Goal: Task Accomplishment & Management: Complete application form

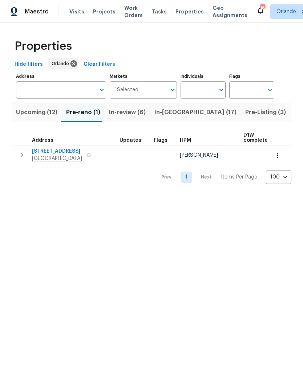
click at [245, 114] on span "Pre-Listing (3)" at bounding box center [265, 112] width 41 height 10
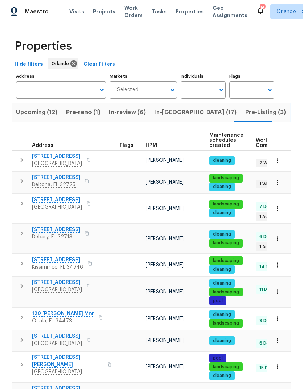
click at [153, 147] on span "HPM" at bounding box center [151, 145] width 11 height 5
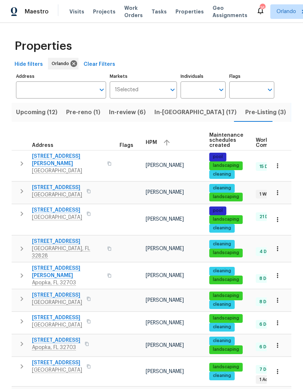
click at [169, 147] on button "button" at bounding box center [166, 142] width 11 height 11
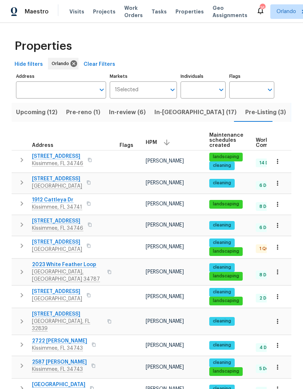
click at [281, 293] on button "button" at bounding box center [278, 297] width 16 height 16
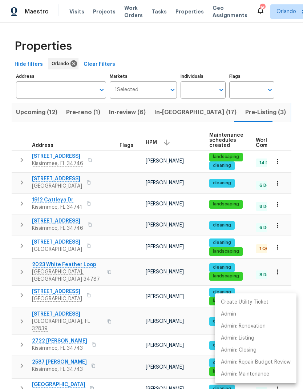
click at [293, 283] on div at bounding box center [151, 194] width 303 height 389
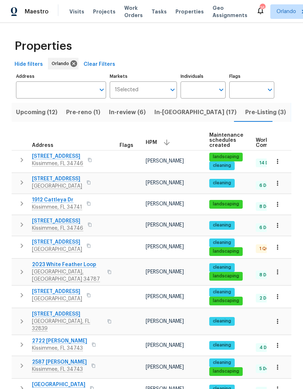
click at [60, 288] on span "113 Orange Ave" at bounding box center [57, 291] width 50 height 7
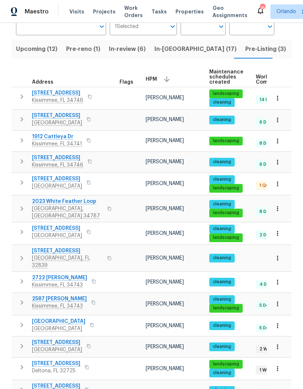
scroll to position [64, 0]
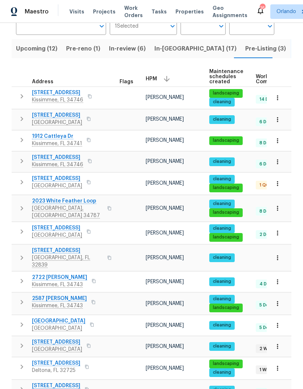
click at [282, 185] on button "button" at bounding box center [278, 184] width 16 height 16
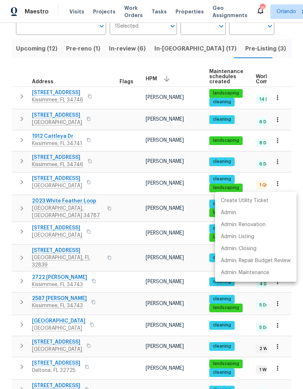
click at [293, 180] on div at bounding box center [151, 194] width 303 height 389
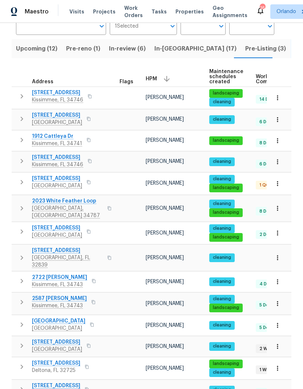
click at [280, 186] on icon "button" at bounding box center [277, 183] width 7 height 7
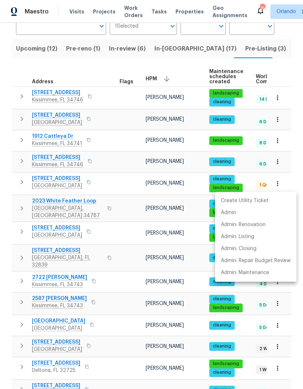
click at [292, 184] on div at bounding box center [151, 194] width 303 height 389
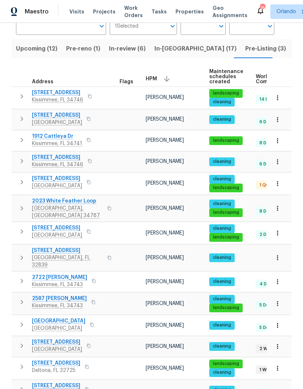
click at [72, 178] on span "5361 Silver Thistle Ln" at bounding box center [57, 178] width 50 height 7
click at [282, 317] on button "button" at bounding box center [278, 325] width 16 height 16
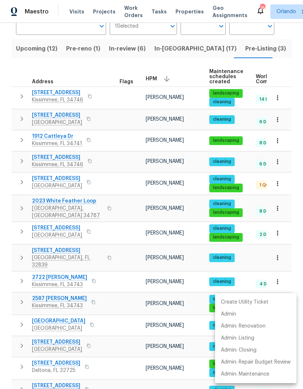
click at [93, 312] on div at bounding box center [151, 194] width 303 height 389
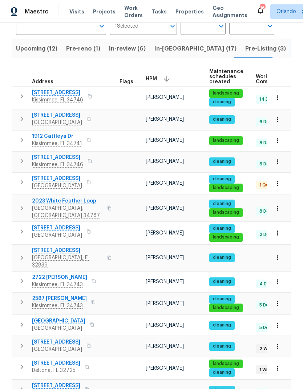
click at [80, 317] on span "16518 Brook Springs Aly" at bounding box center [58, 320] width 53 height 7
click at [277, 120] on icon "button" at bounding box center [277, 119] width 7 height 7
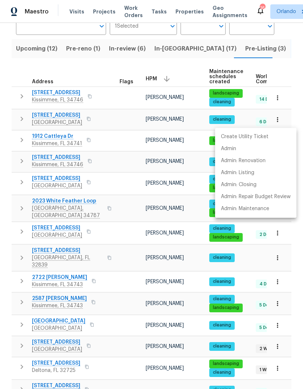
click at [73, 116] on div at bounding box center [151, 194] width 303 height 389
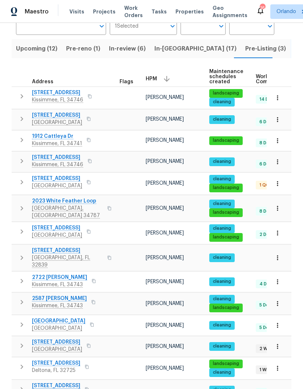
click at [73, 116] on div "Create Utility Ticket Admin Admin: Renovation Admin: Listing Admin: Closing Adm…" at bounding box center [151, 194] width 303 height 389
click at [60, 117] on span "2426 Yellow Brick Rd" at bounding box center [57, 115] width 50 height 7
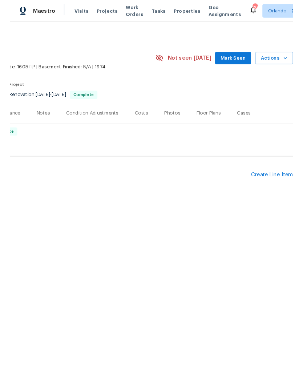
scroll to position [0, 108]
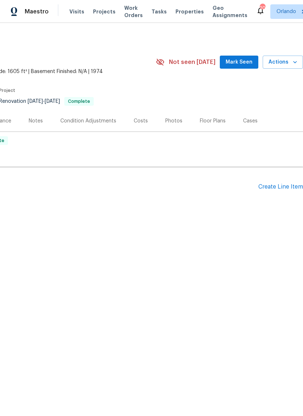
click at [295, 61] on icon "button" at bounding box center [295, 62] width 7 height 7
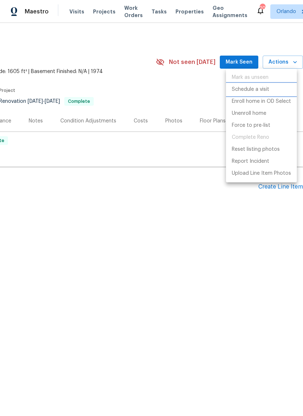
click at [275, 89] on li "Schedule a visit" at bounding box center [261, 90] width 71 height 12
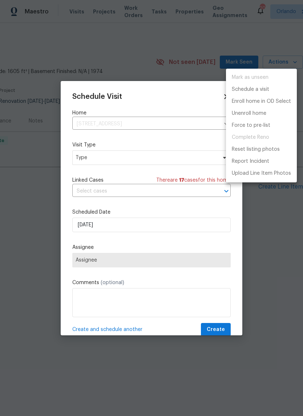
click at [177, 162] on div at bounding box center [151, 208] width 303 height 416
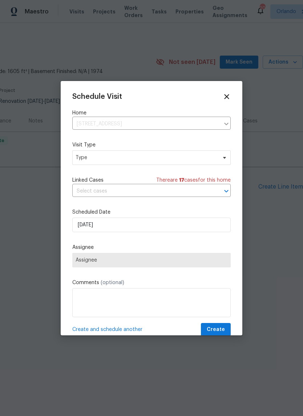
click at [176, 162] on div "Mark as unseen Schedule a visit Enroll home in OD Select Unenroll home Force to…" at bounding box center [151, 208] width 303 height 416
click at [197, 151] on span "Type" at bounding box center [151, 157] width 158 height 15
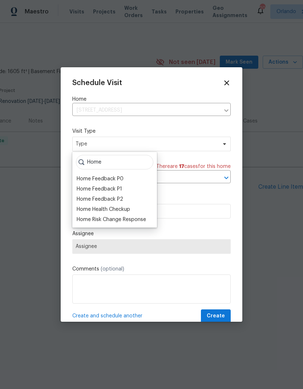
type input "Home"
click at [125, 206] on div "Home Health Checkup" at bounding box center [103, 209] width 53 height 7
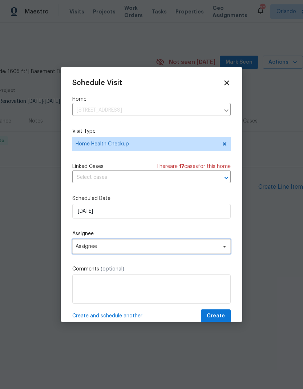
click at [204, 248] on span "Assignee" at bounding box center [147, 247] width 142 height 6
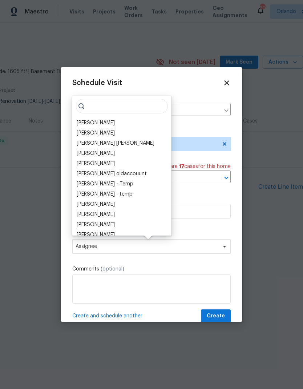
click at [108, 112] on input "search" at bounding box center [122, 106] width 92 height 15
click at [112, 116] on div "Samuel Rivera Vinodh Kumar Mohammed Moshin Ali Vinod Kumar Sayali Pendse Julia …" at bounding box center [121, 166] width 99 height 140
click at [112, 121] on div "[PERSON_NAME]" at bounding box center [122, 123] width 95 height 10
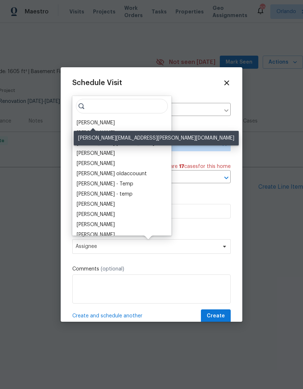
click at [108, 123] on div "[PERSON_NAME]" at bounding box center [96, 122] width 38 height 7
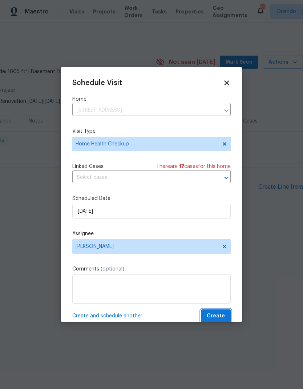
click at [223, 315] on span "Create" at bounding box center [216, 316] width 18 height 9
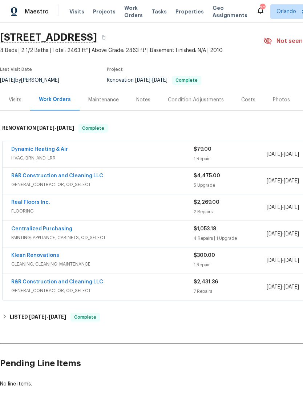
scroll to position [21, 0]
click at [53, 149] on link "Dynamic Heating & Air" at bounding box center [39, 149] width 57 height 5
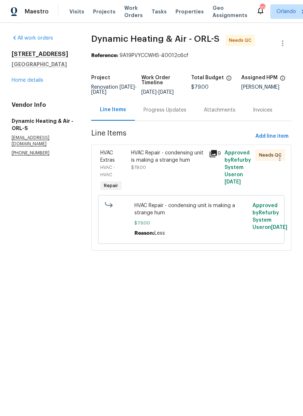
click at [192, 177] on div "HVAC Repair - condensing unit is making a strange hum $79.00" at bounding box center [168, 171] width 78 height 48
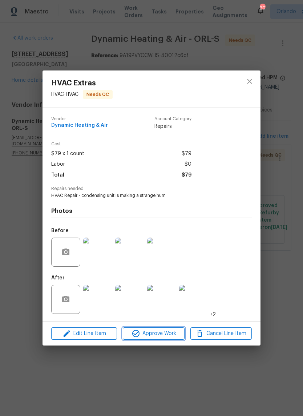
click at [171, 337] on span "Approve Work" at bounding box center [153, 333] width 57 height 9
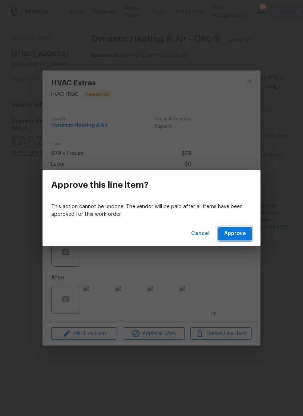
click at [243, 239] on button "Approve" at bounding box center [234, 233] width 33 height 13
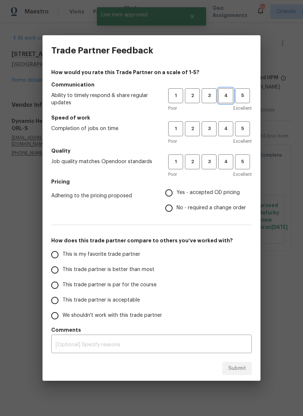
click at [232, 94] on span "4" at bounding box center [225, 96] width 13 height 8
click at [229, 131] on span "4" at bounding box center [225, 129] width 13 height 8
click at [230, 168] on button "4" at bounding box center [225, 161] width 15 height 15
click at [198, 195] on span "Yes - accepted OD pricing" at bounding box center [208, 193] width 63 height 8
click at [177, 195] on input "Yes - accepted OD pricing" at bounding box center [168, 192] width 15 height 15
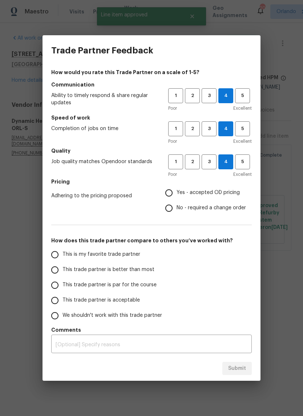
radio input "true"
click at [146, 257] on label "This is my favorite trade partner" at bounding box center [104, 254] width 115 height 15
click at [63, 257] on input "This is my favorite trade partner" at bounding box center [54, 254] width 15 height 15
click at [252, 365] on button "Submit" at bounding box center [236, 368] width 29 height 13
radio input "true"
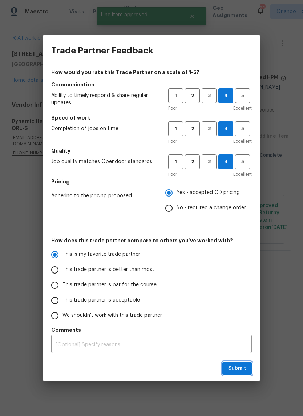
radio input "false"
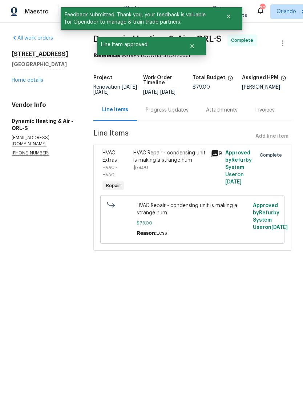
click at [29, 82] on link "Home details" at bounding box center [28, 80] width 32 height 5
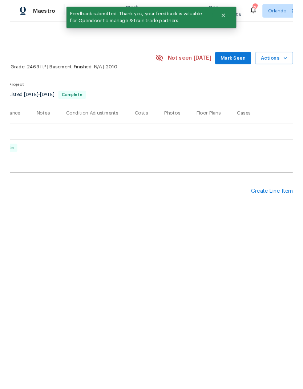
scroll to position [0, 108]
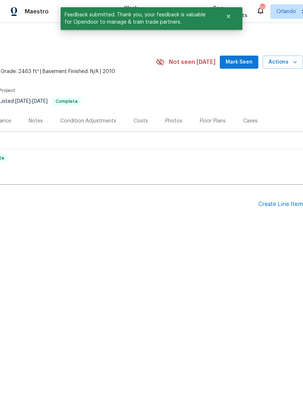
click at [291, 68] on button "Actions" at bounding box center [283, 62] width 40 height 13
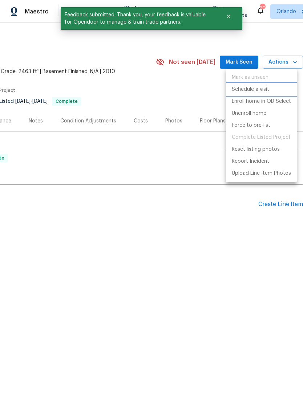
click at [269, 92] on li "Schedule a visit" at bounding box center [261, 90] width 71 height 12
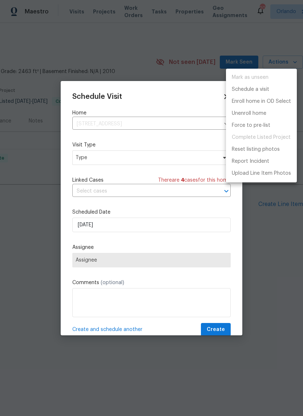
click at [155, 156] on div at bounding box center [151, 208] width 303 height 416
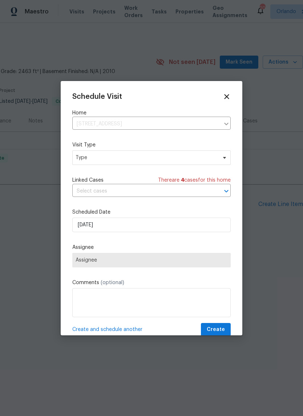
click at [154, 155] on div "Mark as unseen Schedule a visit Enroll home in OD Select Unenroll home Force to…" at bounding box center [151, 208] width 303 height 416
click at [211, 157] on span "Type" at bounding box center [146, 157] width 141 height 7
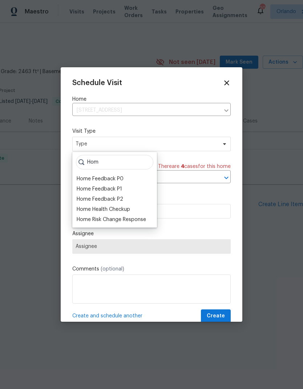
type input "Hom"
click at [126, 209] on div "Home Health Checkup" at bounding box center [103, 209] width 53 height 7
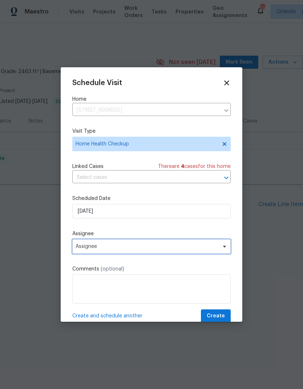
click at [214, 252] on span "Assignee" at bounding box center [151, 246] width 158 height 15
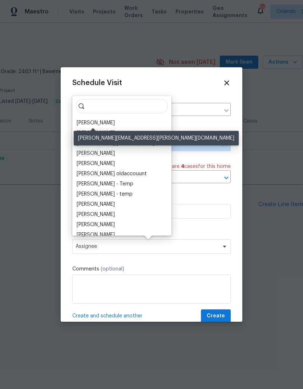
click at [103, 122] on div "[PERSON_NAME]" at bounding box center [96, 122] width 38 height 7
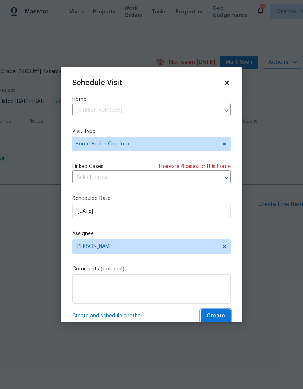
click at [223, 314] on span "Create" at bounding box center [216, 316] width 18 height 9
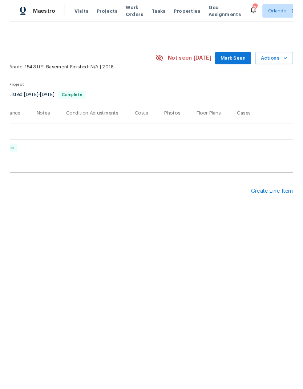
scroll to position [0, 108]
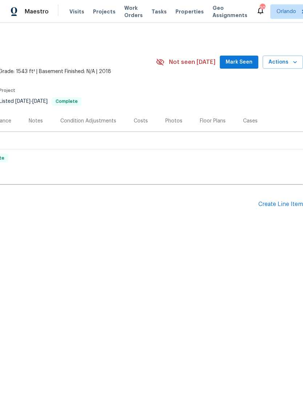
click at [294, 63] on icon "button" at bounding box center [295, 62] width 7 height 7
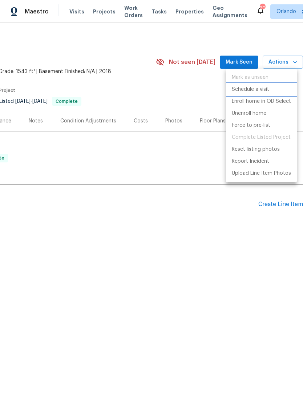
click at [266, 91] on p "Schedule a visit" at bounding box center [250, 90] width 37 height 8
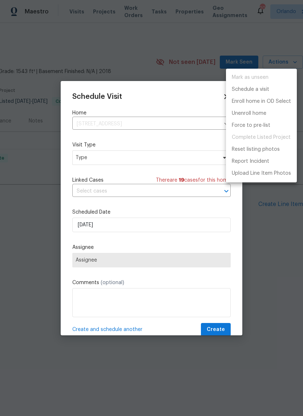
click at [171, 158] on div at bounding box center [151, 208] width 303 height 416
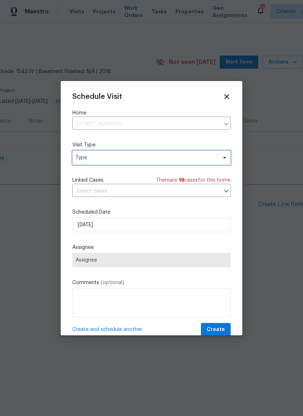
click at [184, 158] on span "Type" at bounding box center [146, 157] width 141 height 7
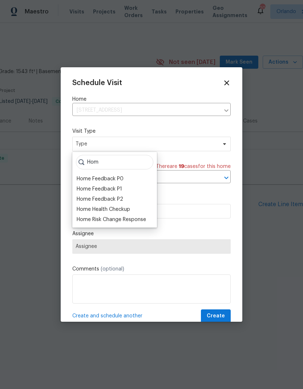
type input "Hom"
click at [124, 209] on div "Home Health Checkup" at bounding box center [103, 209] width 53 height 7
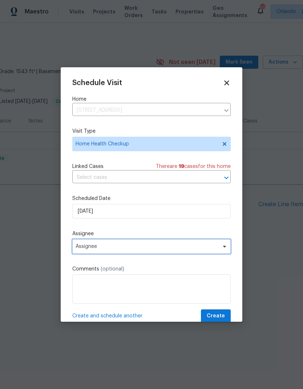
click at [183, 248] on span "Assignee" at bounding box center [147, 247] width 142 height 6
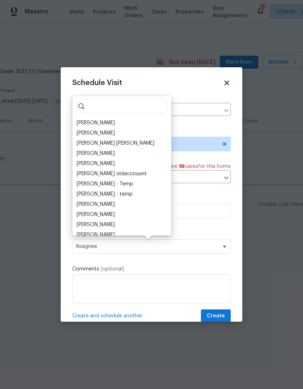
click at [103, 124] on div "[PERSON_NAME]" at bounding box center [96, 122] width 38 height 7
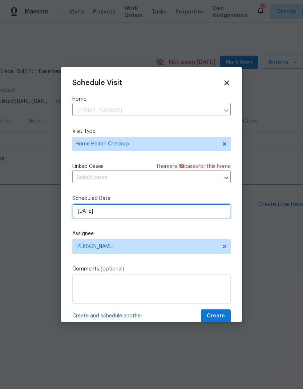
click at [212, 211] on input "[DATE]" at bounding box center [151, 211] width 158 height 15
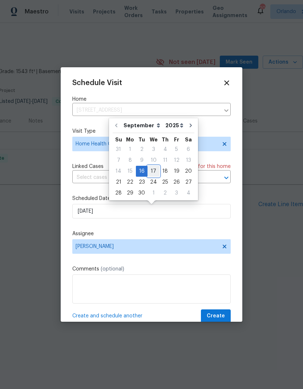
click at [157, 171] on div "14 15 16 17 18 19 20" at bounding box center [154, 171] width 82 height 11
click at [155, 170] on div "17" at bounding box center [154, 171] width 12 height 10
type input "9/17/2025"
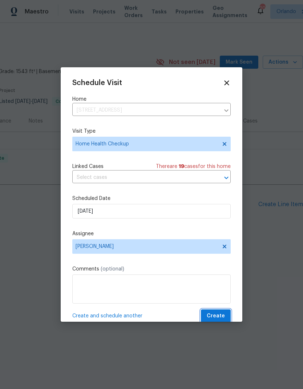
click at [220, 317] on span "Create" at bounding box center [216, 316] width 18 height 9
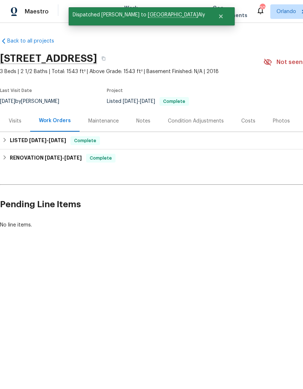
scroll to position [0, 0]
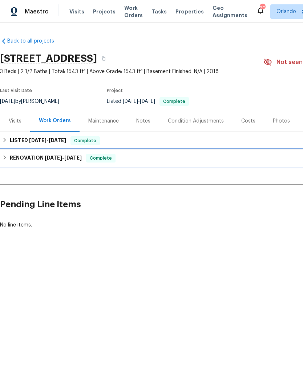
click at [247, 156] on div "RENOVATION 4/15/25 - 4/21/25 Complete" at bounding box center [205, 158] width 406 height 9
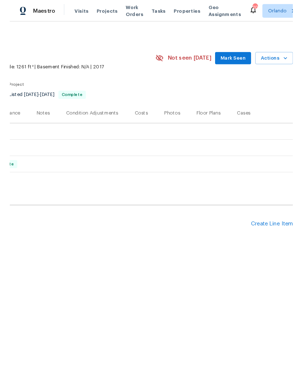
scroll to position [0, 108]
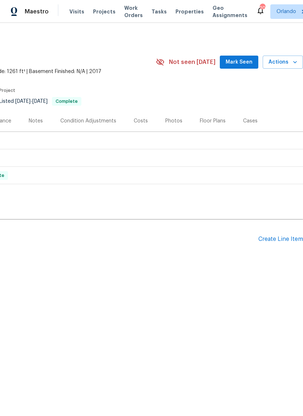
click at [294, 64] on icon "button" at bounding box center [295, 62] width 7 height 7
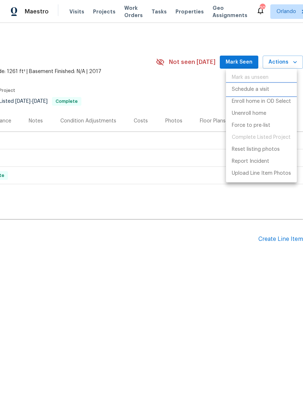
click at [265, 88] on p "Schedule a visit" at bounding box center [250, 90] width 37 height 8
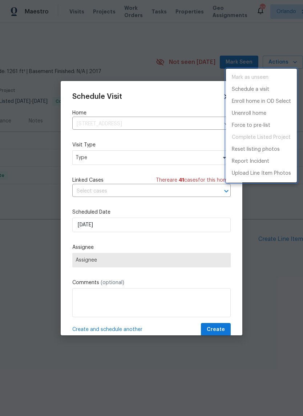
click at [182, 156] on div at bounding box center [151, 208] width 303 height 416
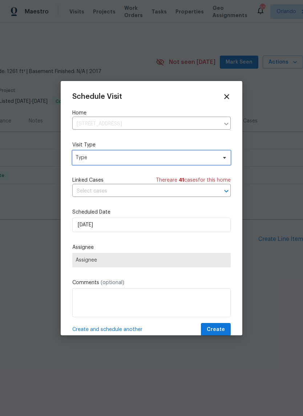
click at [190, 158] on span "Type" at bounding box center [146, 157] width 141 height 7
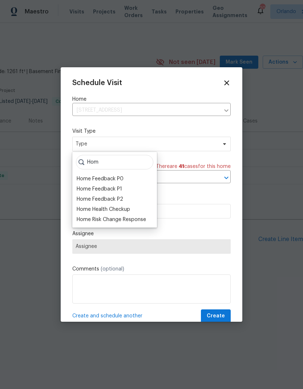
type input "Hom"
click at [124, 211] on div "Home Health Checkup" at bounding box center [103, 209] width 53 height 7
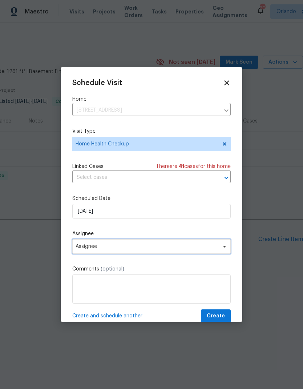
click at [212, 246] on span "Assignee" at bounding box center [147, 247] width 142 height 6
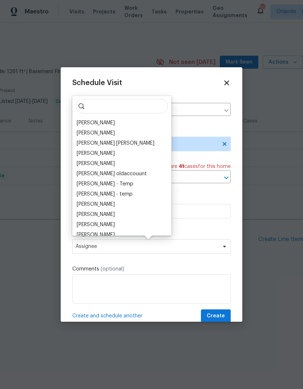
click at [108, 123] on div "[PERSON_NAME]" at bounding box center [96, 122] width 38 height 7
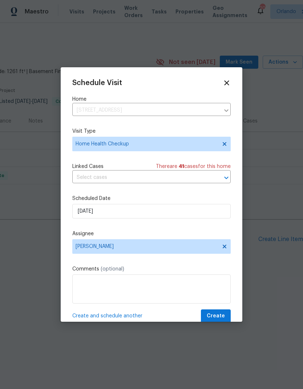
click at [222, 309] on div "Schedule Visit Home 2426 Yellow Brick Rd, Saint Cloud, FL 34772 ​ Visit Type Ho…" at bounding box center [151, 201] width 158 height 244
click at [220, 318] on span "Create" at bounding box center [216, 316] width 18 height 9
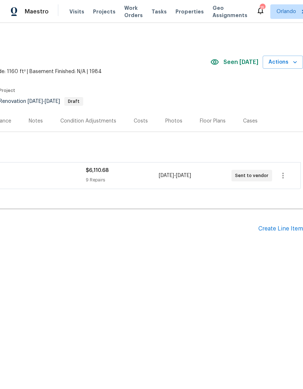
scroll to position [0, 108]
click at [293, 66] on span "Actions" at bounding box center [283, 62] width 29 height 9
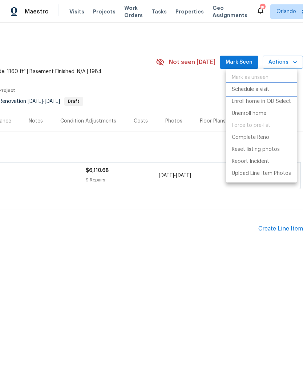
click at [263, 91] on p "Schedule a visit" at bounding box center [250, 90] width 37 height 8
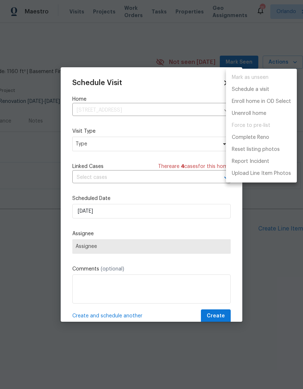
click at [186, 144] on div at bounding box center [151, 194] width 303 height 389
click at [186, 144] on div "Mark as unseen Schedule a visit Enroll home in OD Select Unenroll home Force to…" at bounding box center [151, 194] width 303 height 389
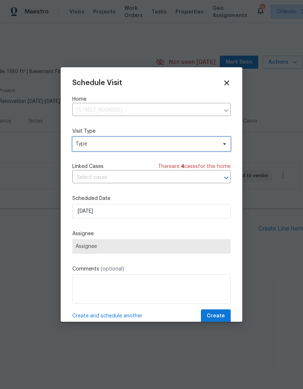
click at [201, 148] on span "Type" at bounding box center [146, 143] width 141 height 7
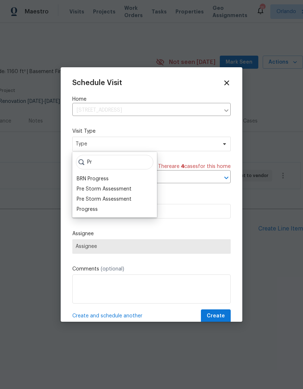
type input "Pr"
click at [97, 206] on div "Progress" at bounding box center [87, 209] width 21 height 7
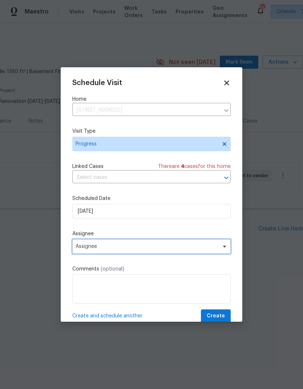
click at [205, 249] on span "Assignee" at bounding box center [147, 247] width 142 height 6
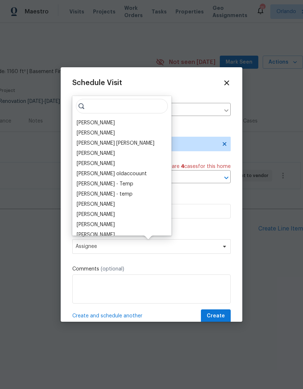
click at [103, 121] on div "[PERSON_NAME]" at bounding box center [96, 122] width 38 height 7
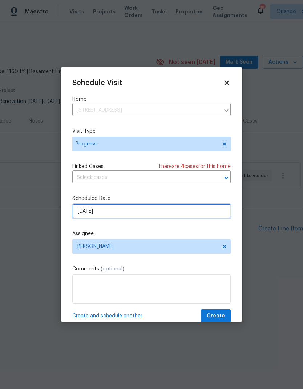
click at [219, 212] on input "[DATE]" at bounding box center [151, 211] width 158 height 15
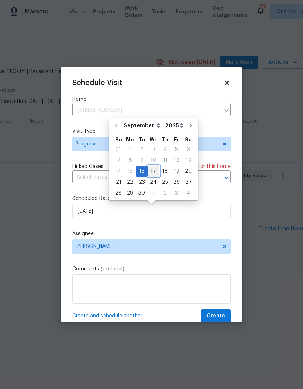
click at [156, 169] on div "17" at bounding box center [154, 171] width 12 height 10
type input "9/17/2025"
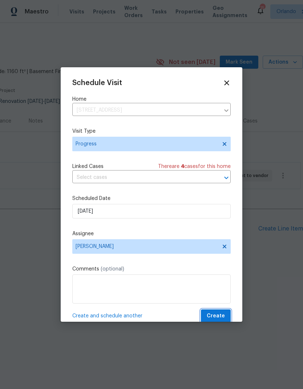
click at [220, 312] on button "Create" at bounding box center [216, 315] width 30 height 13
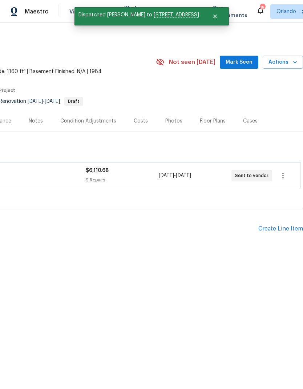
click at [246, 61] on span "Mark Seen" at bounding box center [239, 62] width 27 height 9
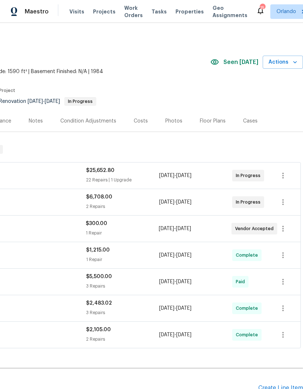
scroll to position [0, 108]
click at [290, 65] on span "Actions" at bounding box center [283, 62] width 29 height 9
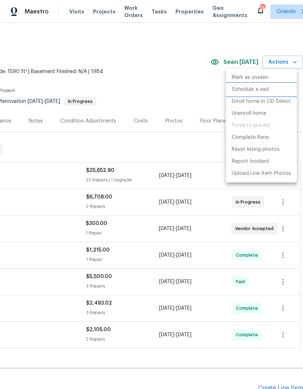
click at [258, 89] on p "Schedule a visit" at bounding box center [250, 90] width 37 height 8
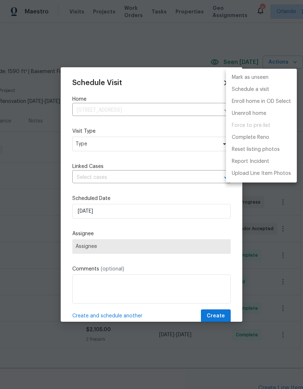
click at [172, 143] on div at bounding box center [151, 194] width 303 height 389
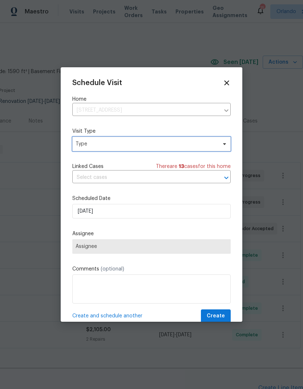
click at [176, 146] on span "Type" at bounding box center [146, 143] width 141 height 7
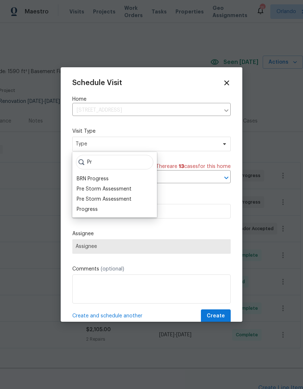
type input "Pr"
click at [96, 210] on div "Progress" at bounding box center [87, 209] width 21 height 7
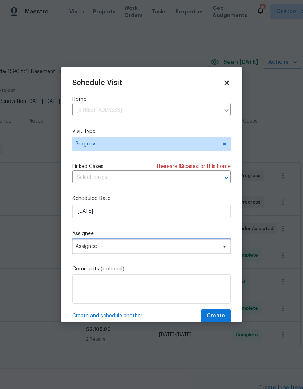
click at [209, 246] on span "Assignee" at bounding box center [147, 247] width 142 height 6
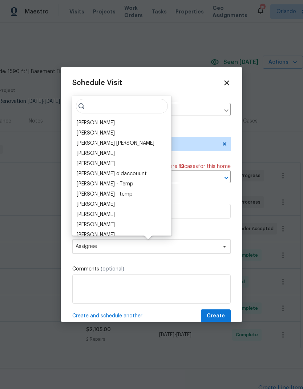
click at [97, 124] on div "[PERSON_NAME]" at bounding box center [96, 122] width 38 height 7
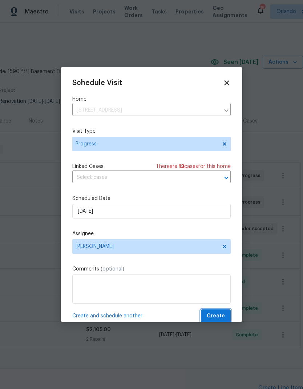
click at [220, 315] on span "Create" at bounding box center [216, 316] width 18 height 9
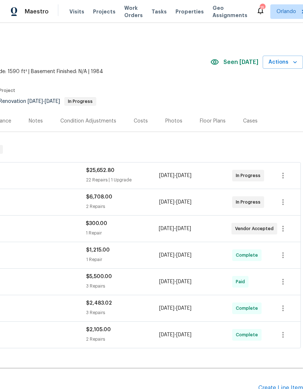
click at [140, 247] on div "$1,215.00" at bounding box center [122, 249] width 73 height 7
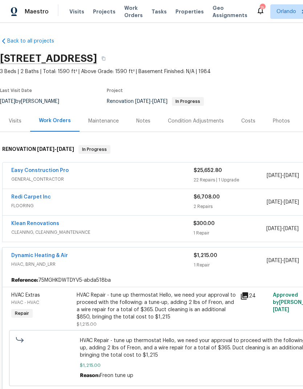
scroll to position [0, 0]
click at [73, 253] on div "Dynamic Heating & Air" at bounding box center [102, 256] width 182 height 9
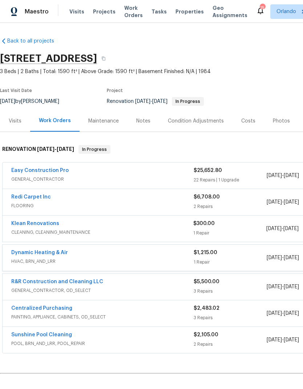
click at [72, 253] on div "Dynamic Heating & Air" at bounding box center [102, 253] width 182 height 9
